Goal: Find specific page/section: Locate a particular part of the current website

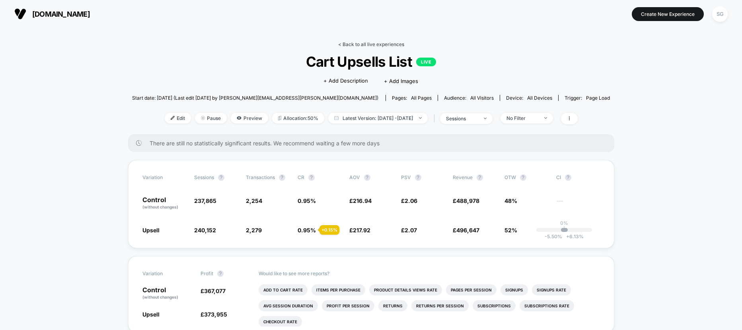
click at [348, 43] on link "< Back to all live experiences" at bounding box center [371, 44] width 66 height 6
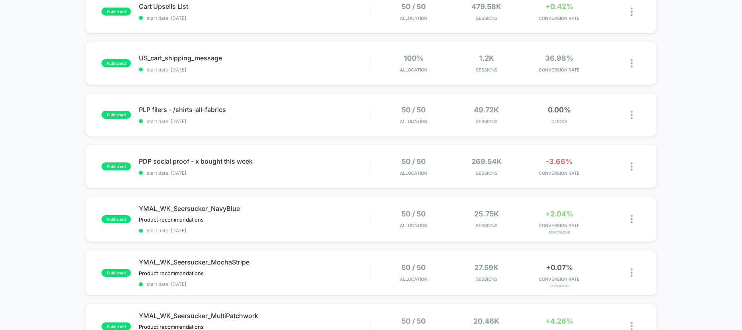
scroll to position [206, 0]
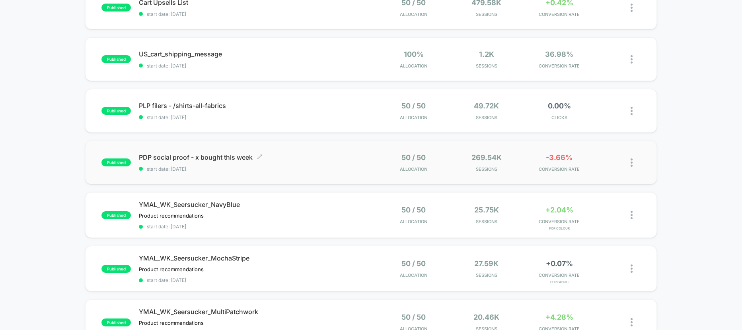
click at [255, 165] on div "PDP social proof - x bought this week Click to edit experience details Click to…" at bounding box center [254, 162] width 231 height 19
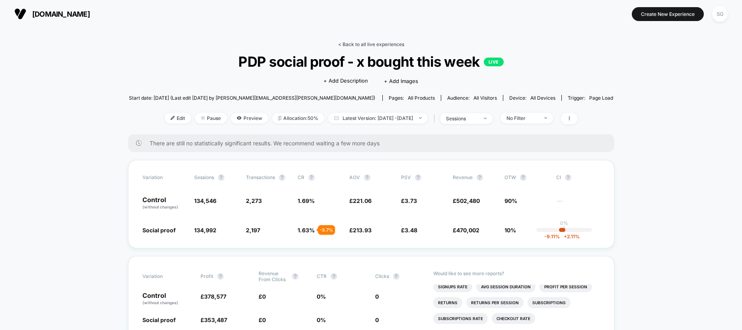
click at [354, 42] on link "< Back to all live experiences" at bounding box center [371, 44] width 66 height 6
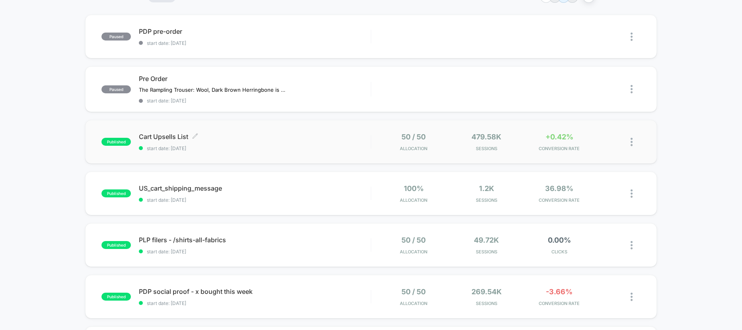
scroll to position [162, 0]
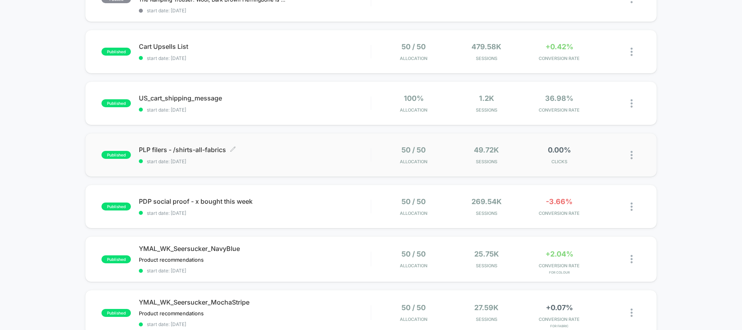
click at [211, 159] on span "start date: [DATE]" at bounding box center [254, 162] width 231 height 6
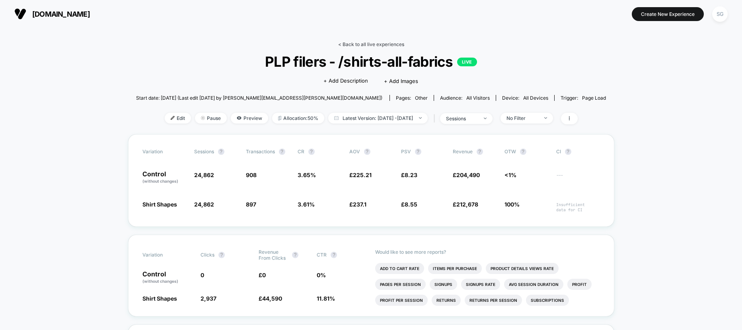
click at [350, 44] on link "< Back to all live experiences" at bounding box center [371, 44] width 66 height 6
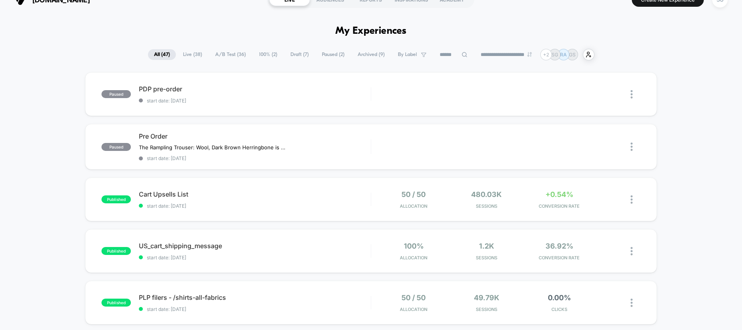
scroll to position [27, 0]
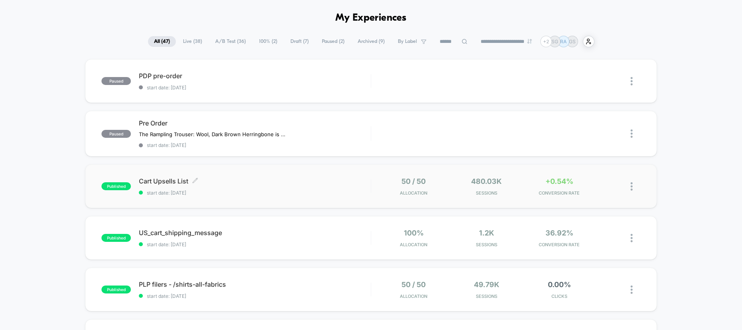
click at [190, 181] on span "Cart Upsells List Click to edit experience details" at bounding box center [254, 181] width 231 height 8
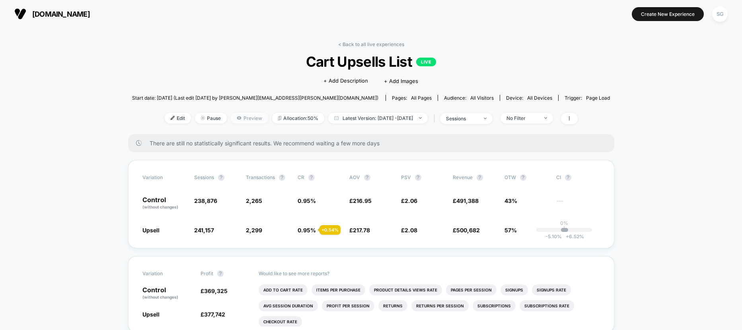
click at [231, 122] on span "Preview" at bounding box center [249, 118] width 37 height 11
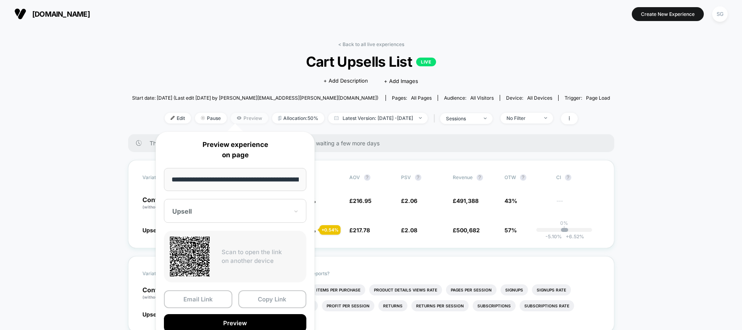
scroll to position [0, 64]
click at [259, 301] on button "Copy Link" at bounding box center [272, 300] width 68 height 18
